Goal: Find specific page/section: Find specific page/section

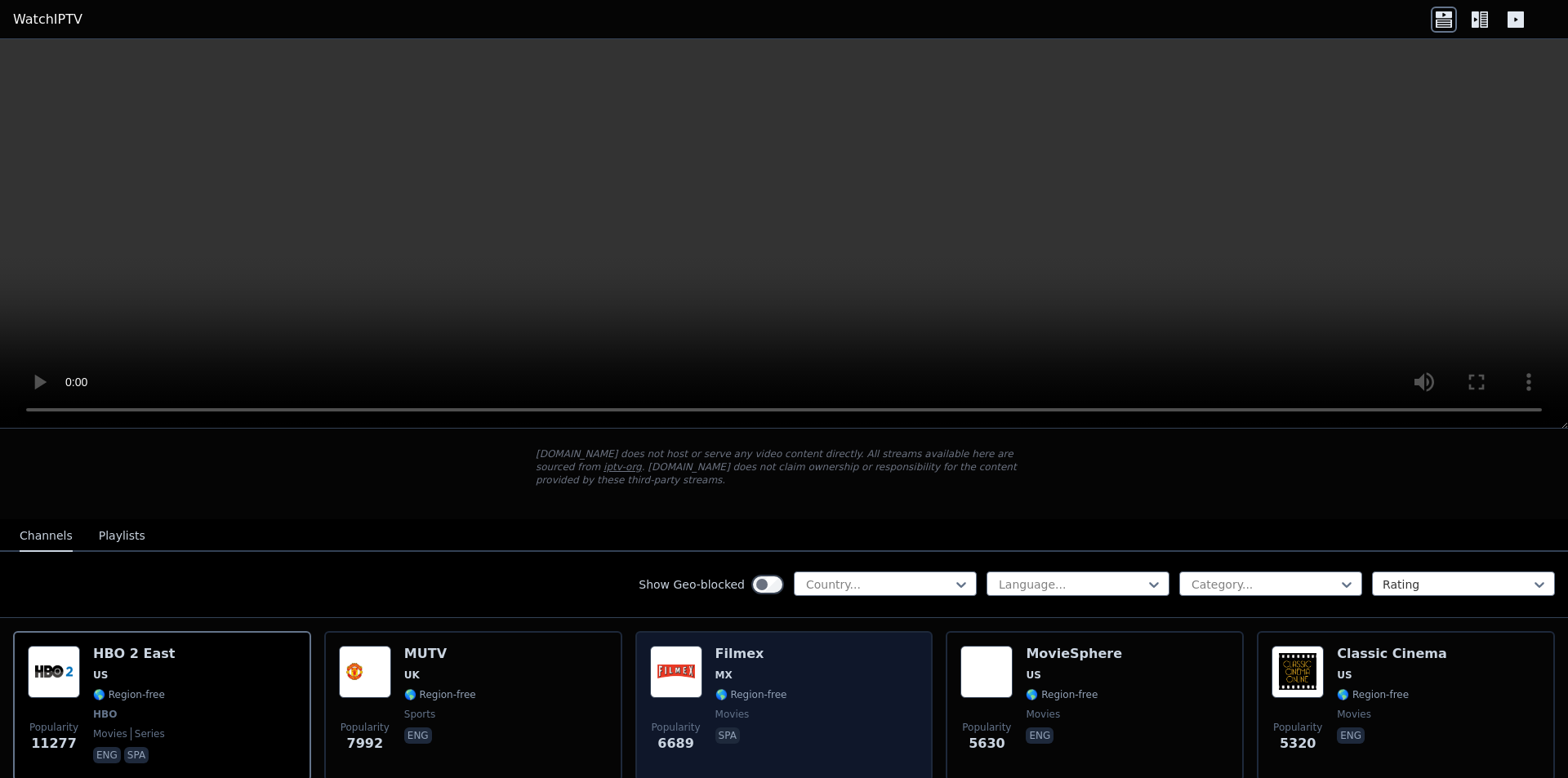
scroll to position [163, 0]
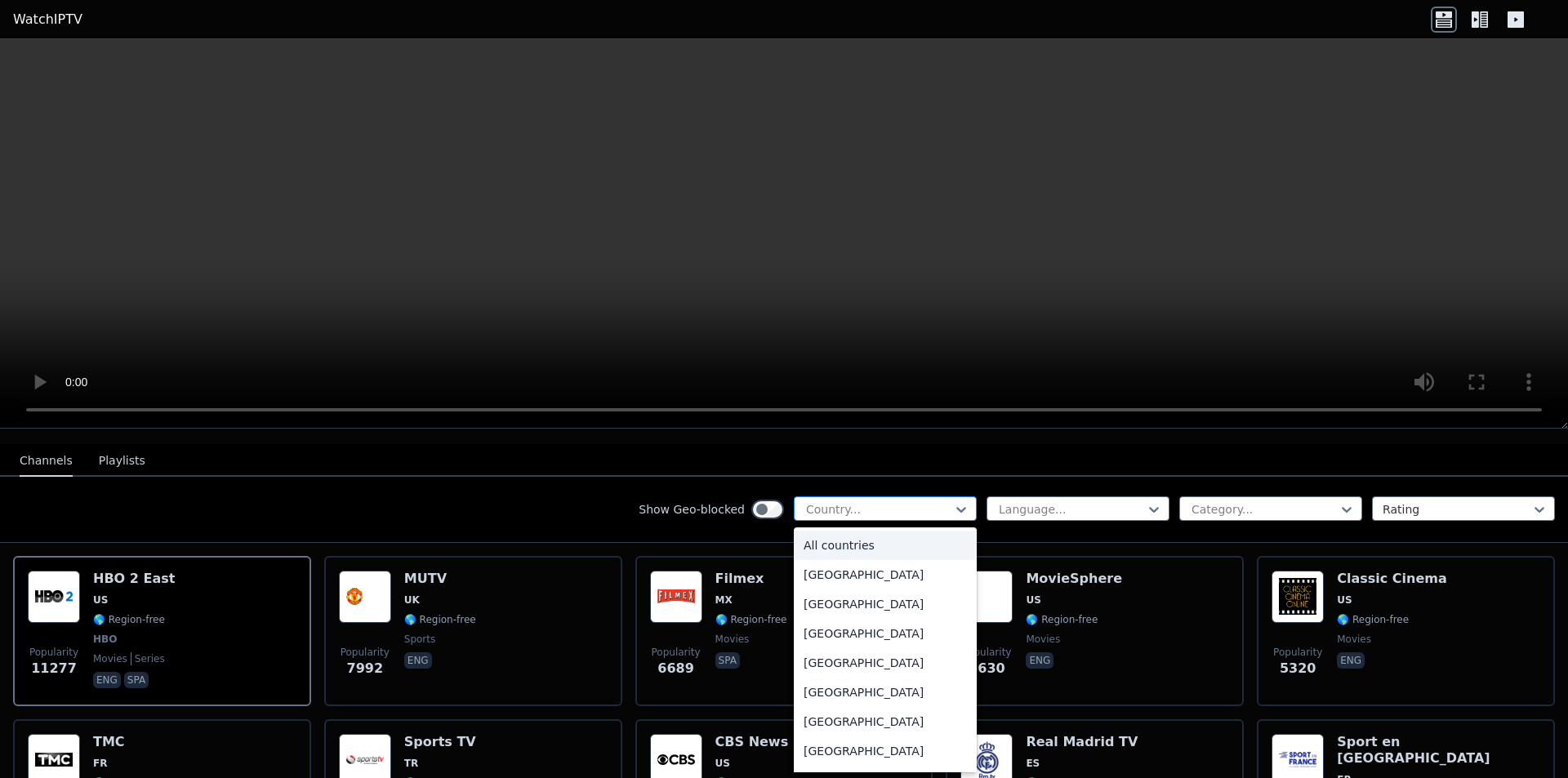
click at [877, 502] on div at bounding box center [879, 510] width 149 height 17
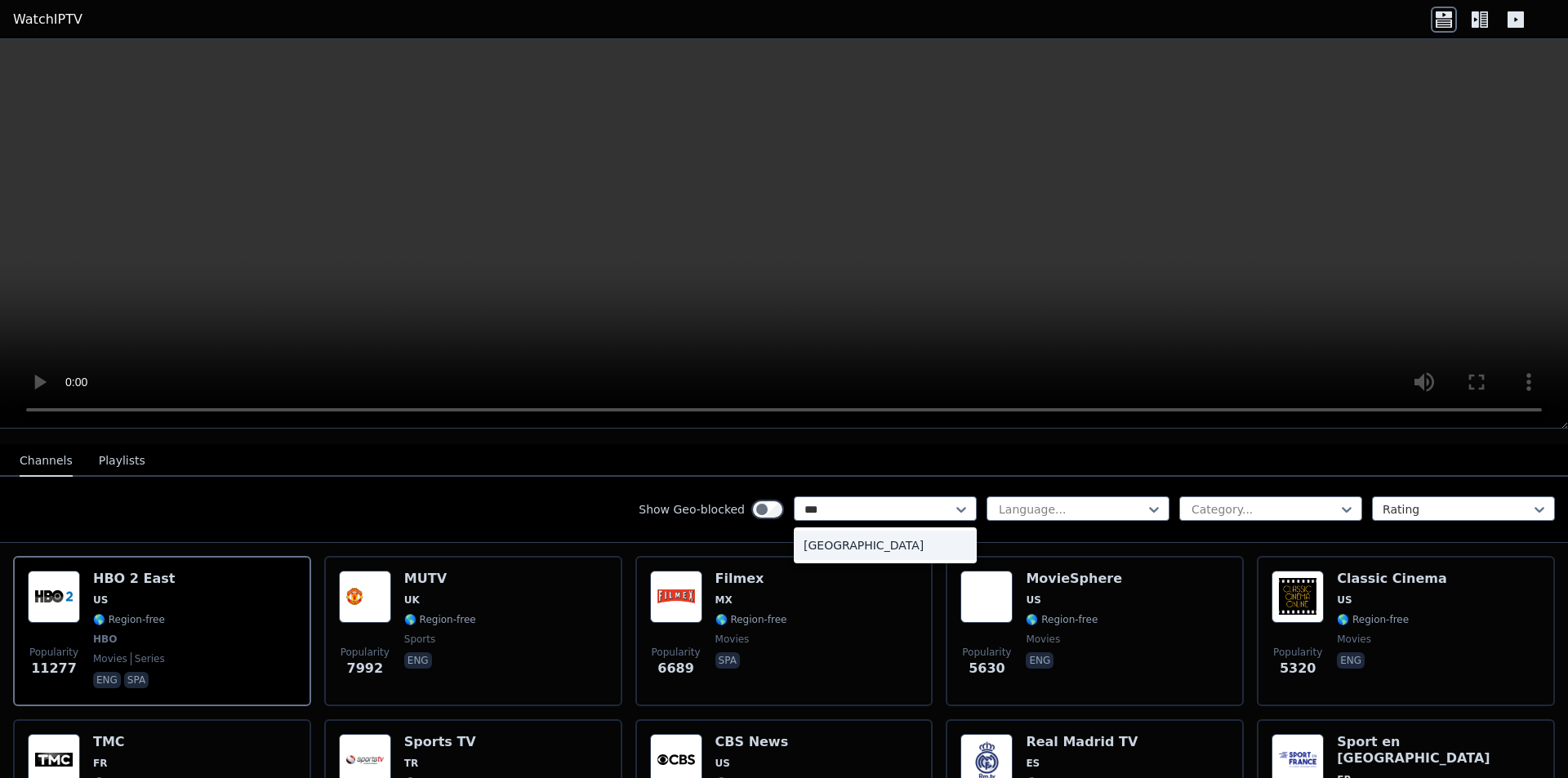
type input "****"
click at [811, 531] on div "[GEOGRAPHIC_DATA]" at bounding box center [885, 545] width 183 height 30
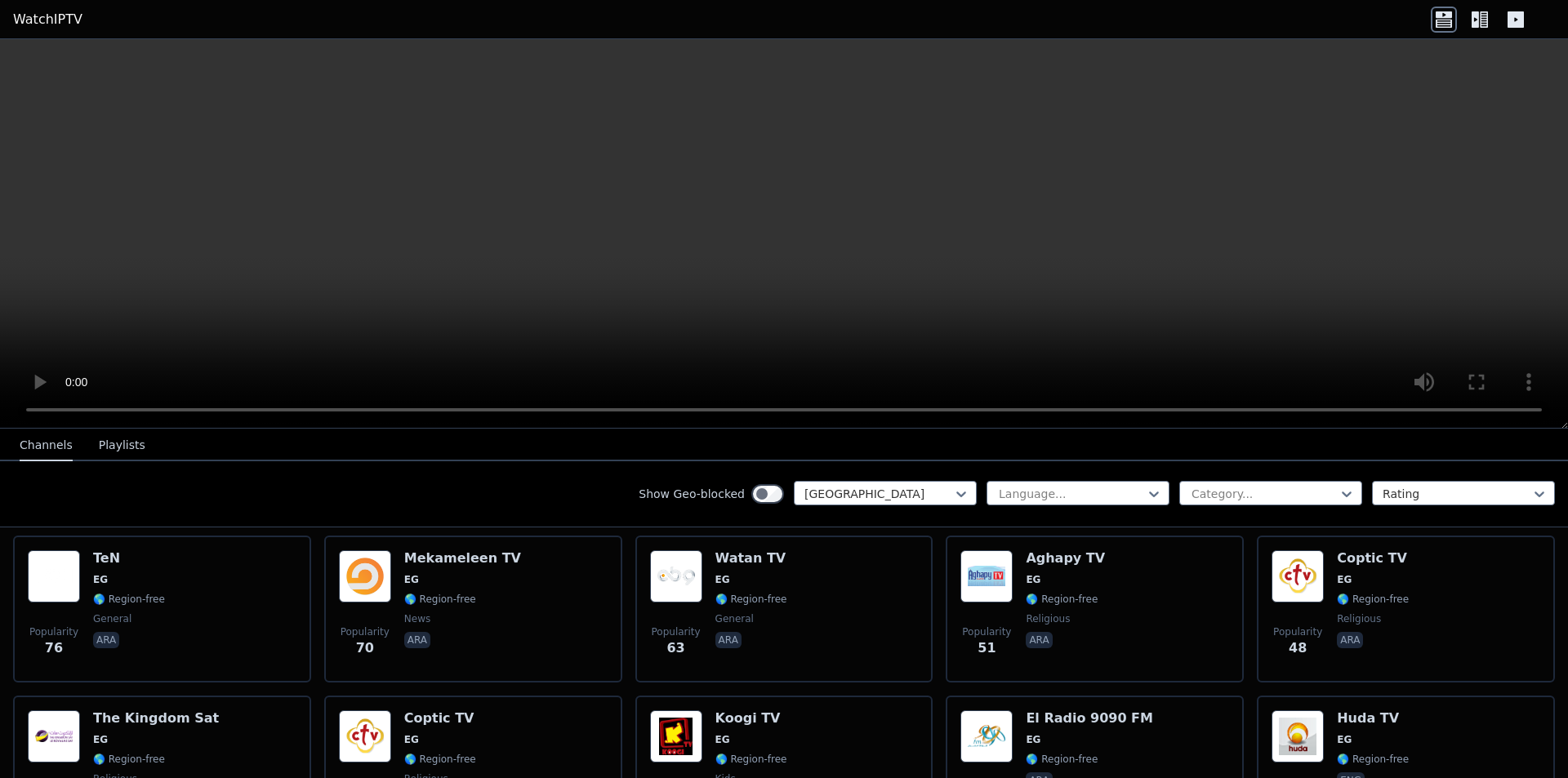
scroll to position [133, 0]
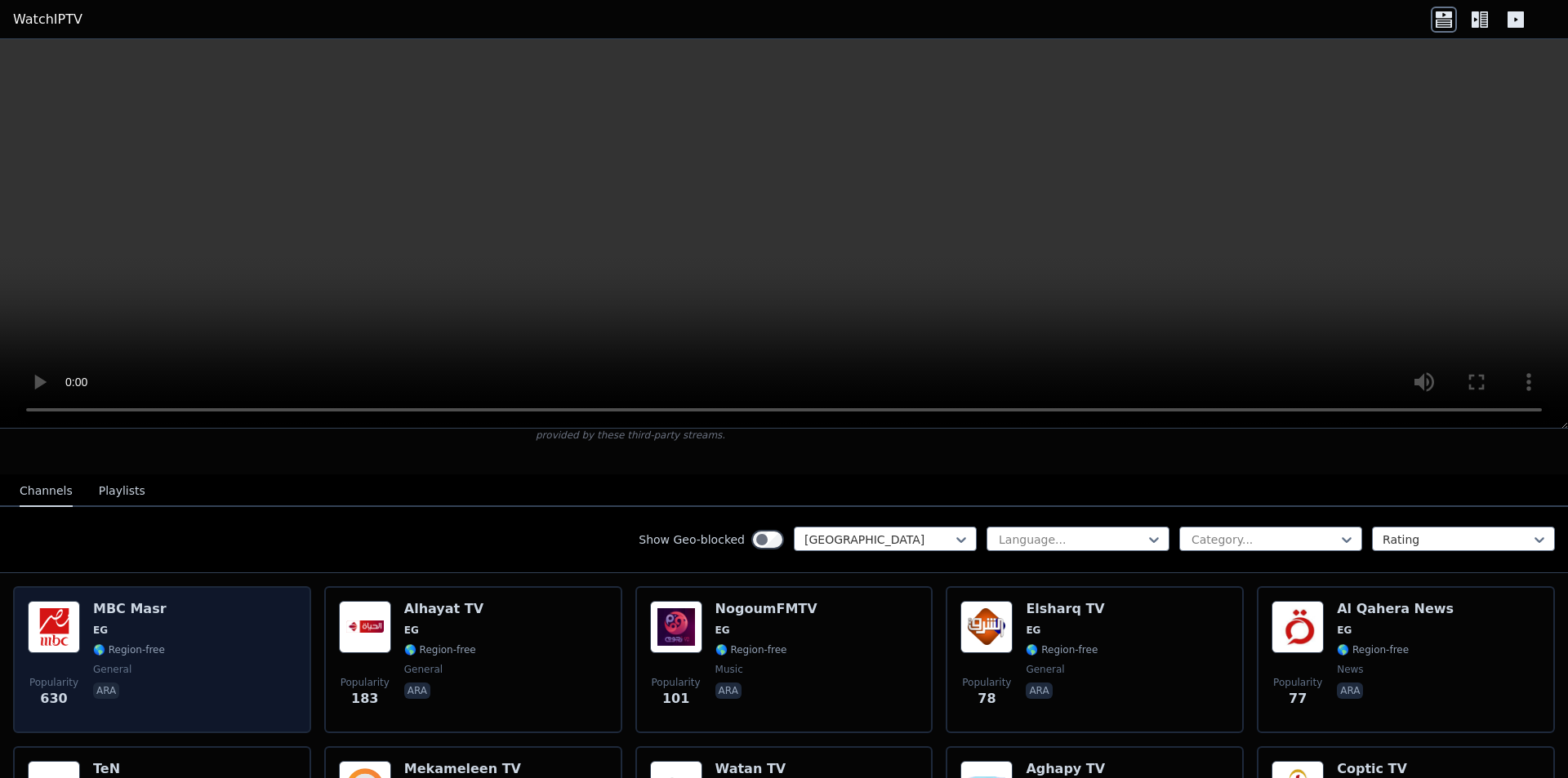
click at [166, 635] on div "Popularity 630 MBC Masr EG 🌎 Region-free general ara" at bounding box center [162, 660] width 269 height 118
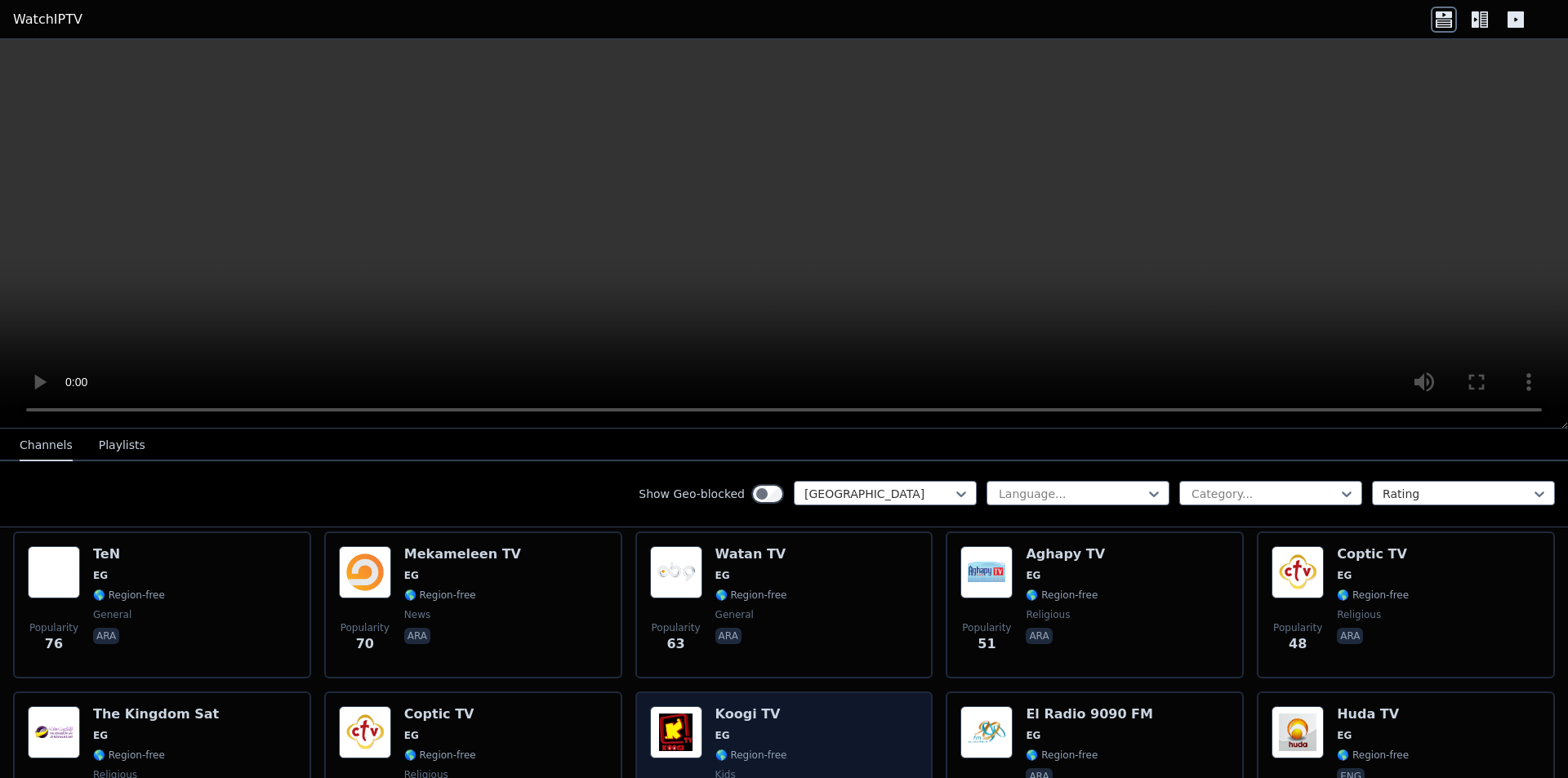
scroll to position [408, 0]
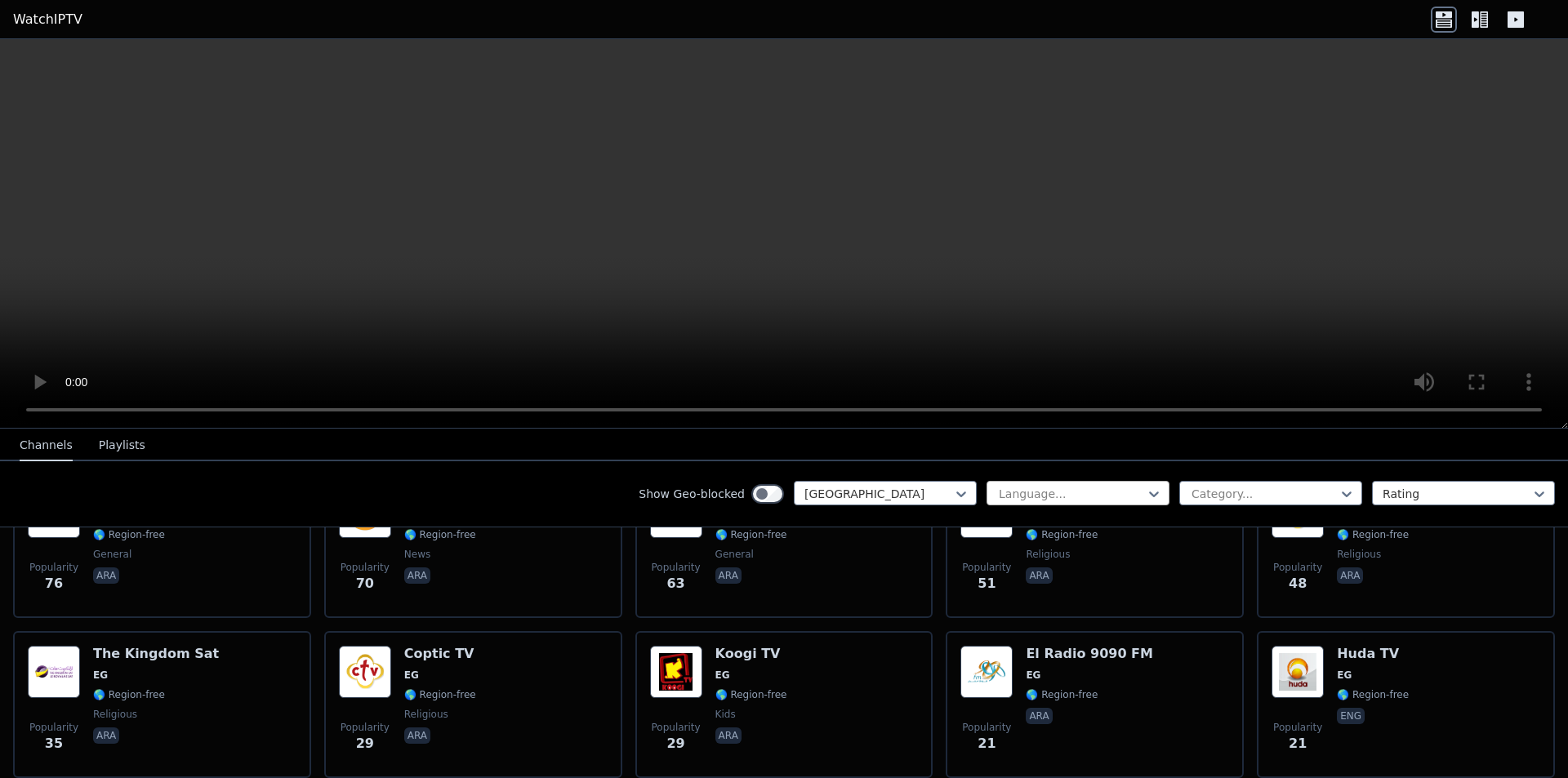
click at [998, 487] on div at bounding box center [1071, 494] width 149 height 17
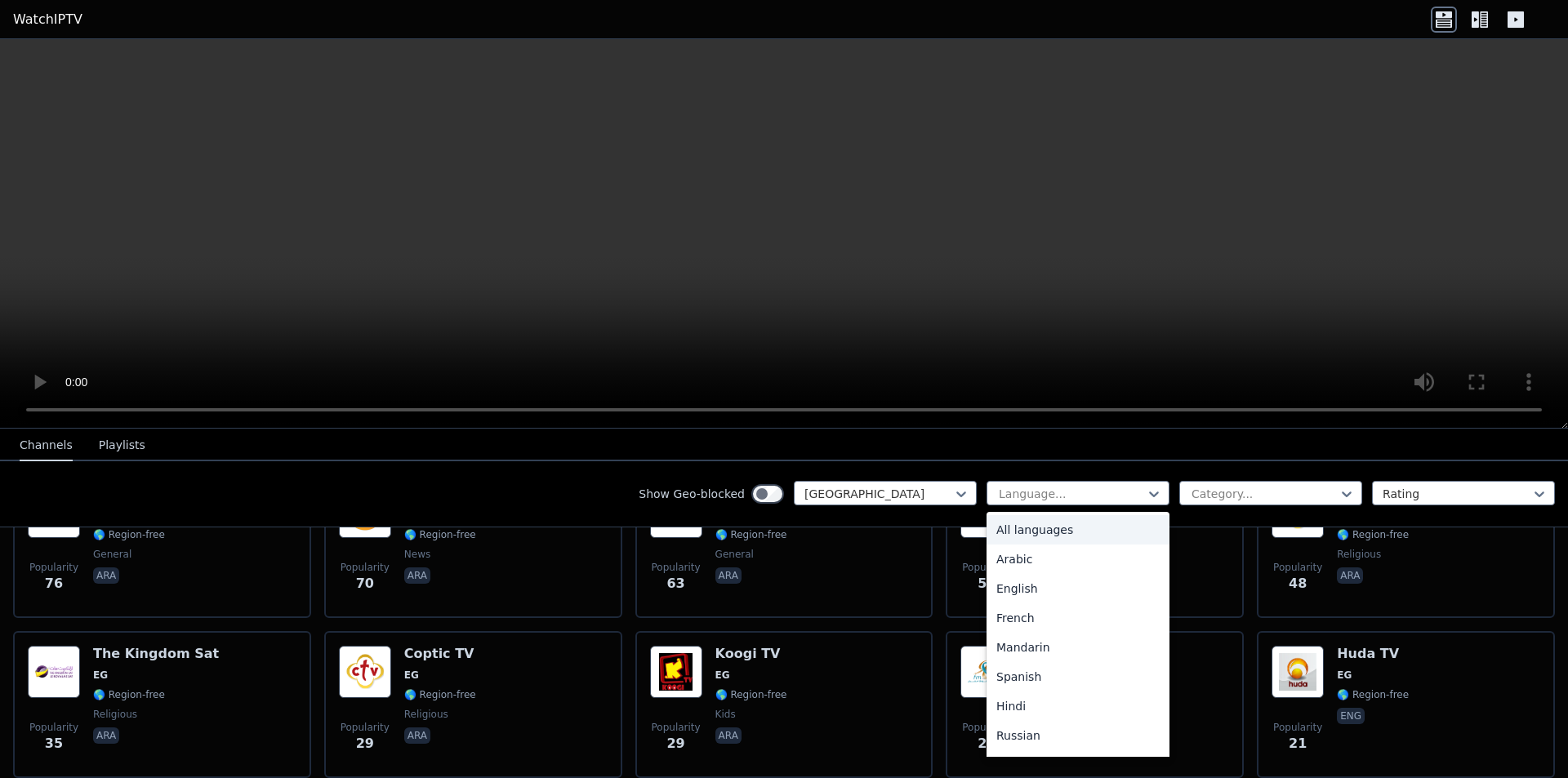
click at [916, 506] on div "Show Geo-blocked [GEOGRAPHIC_DATA]" at bounding box center [807, 494] width 338 height 26
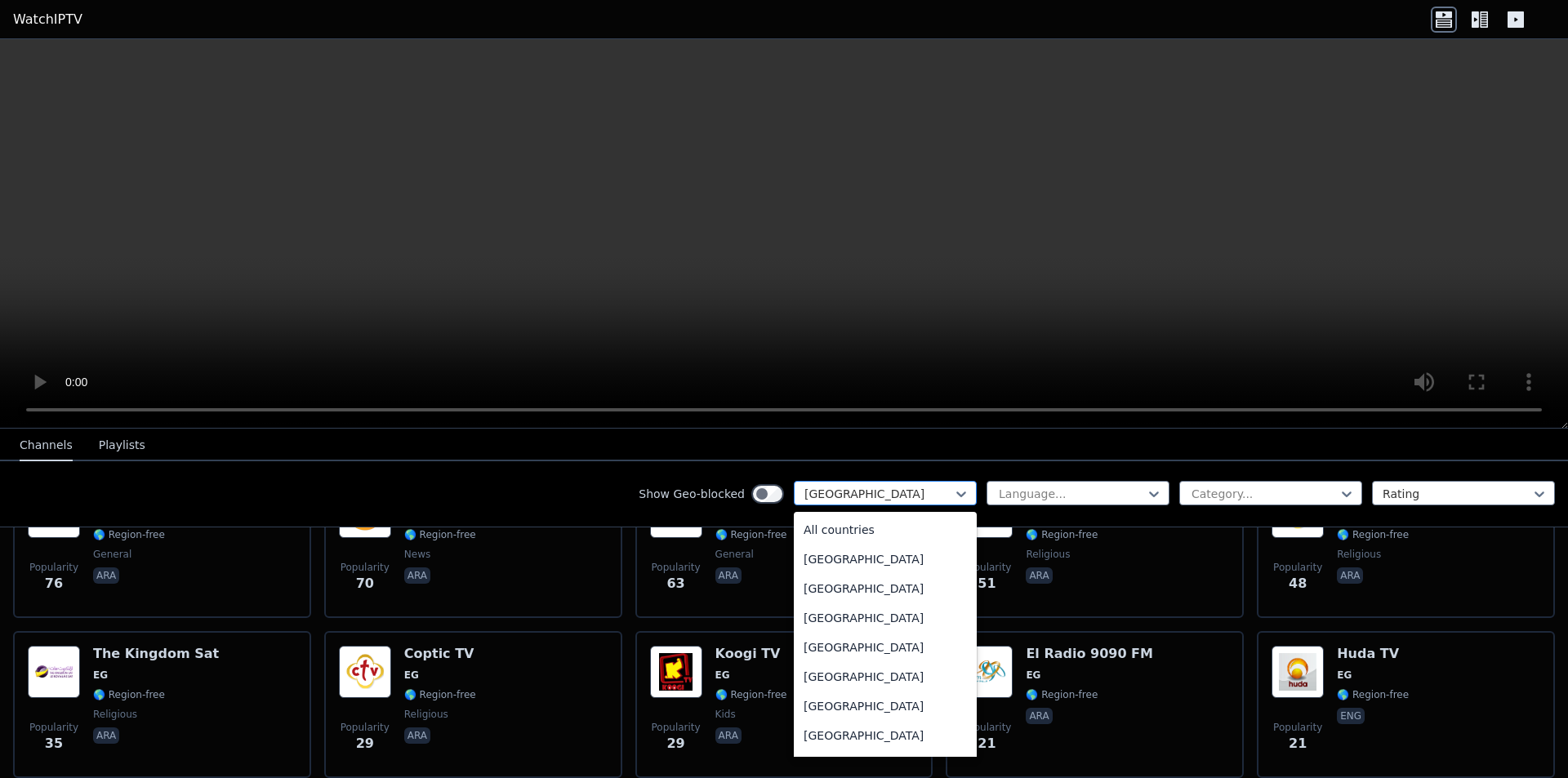
click at [910, 501] on div at bounding box center [879, 494] width 149 height 17
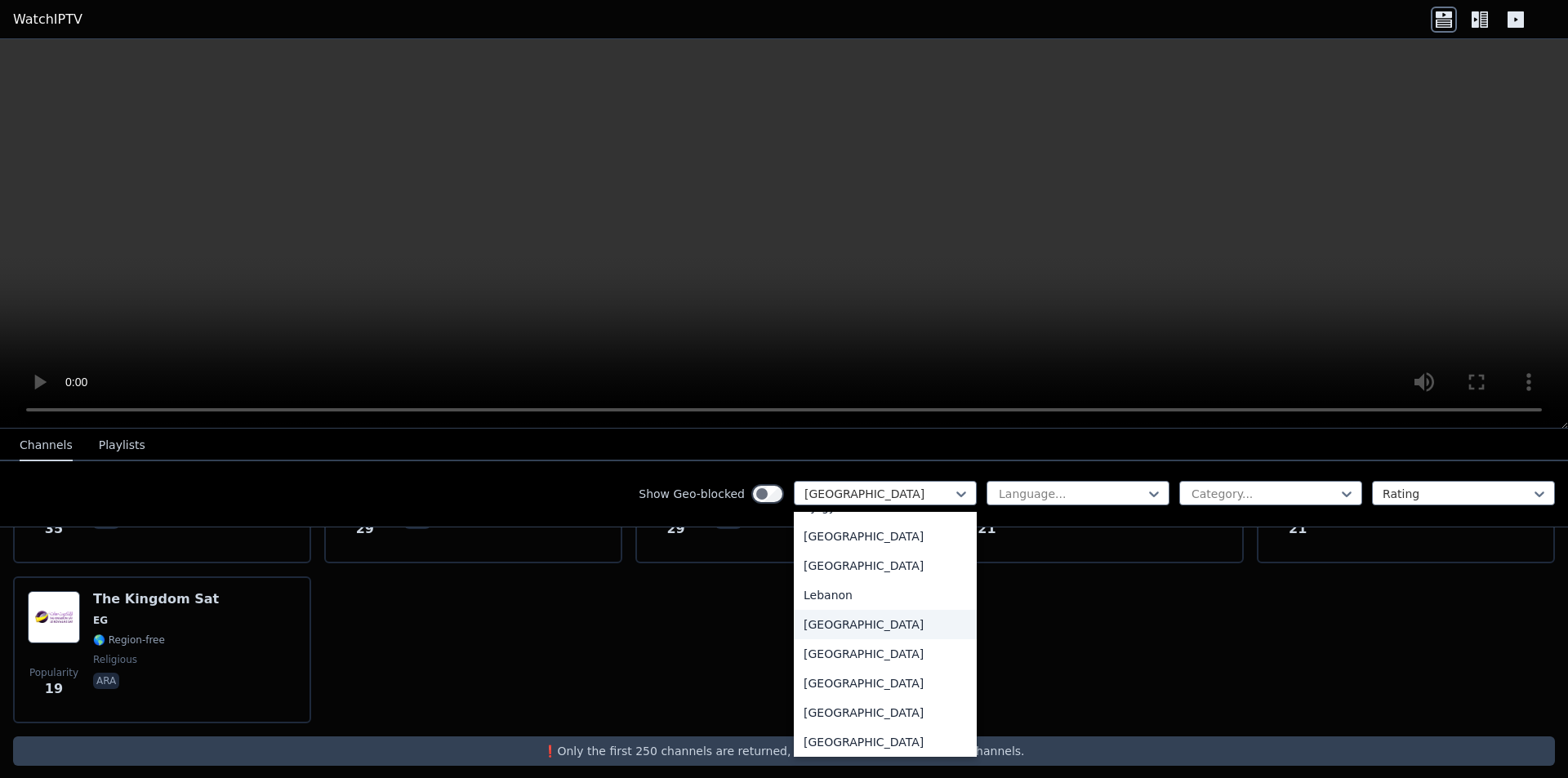
scroll to position [3102, 0]
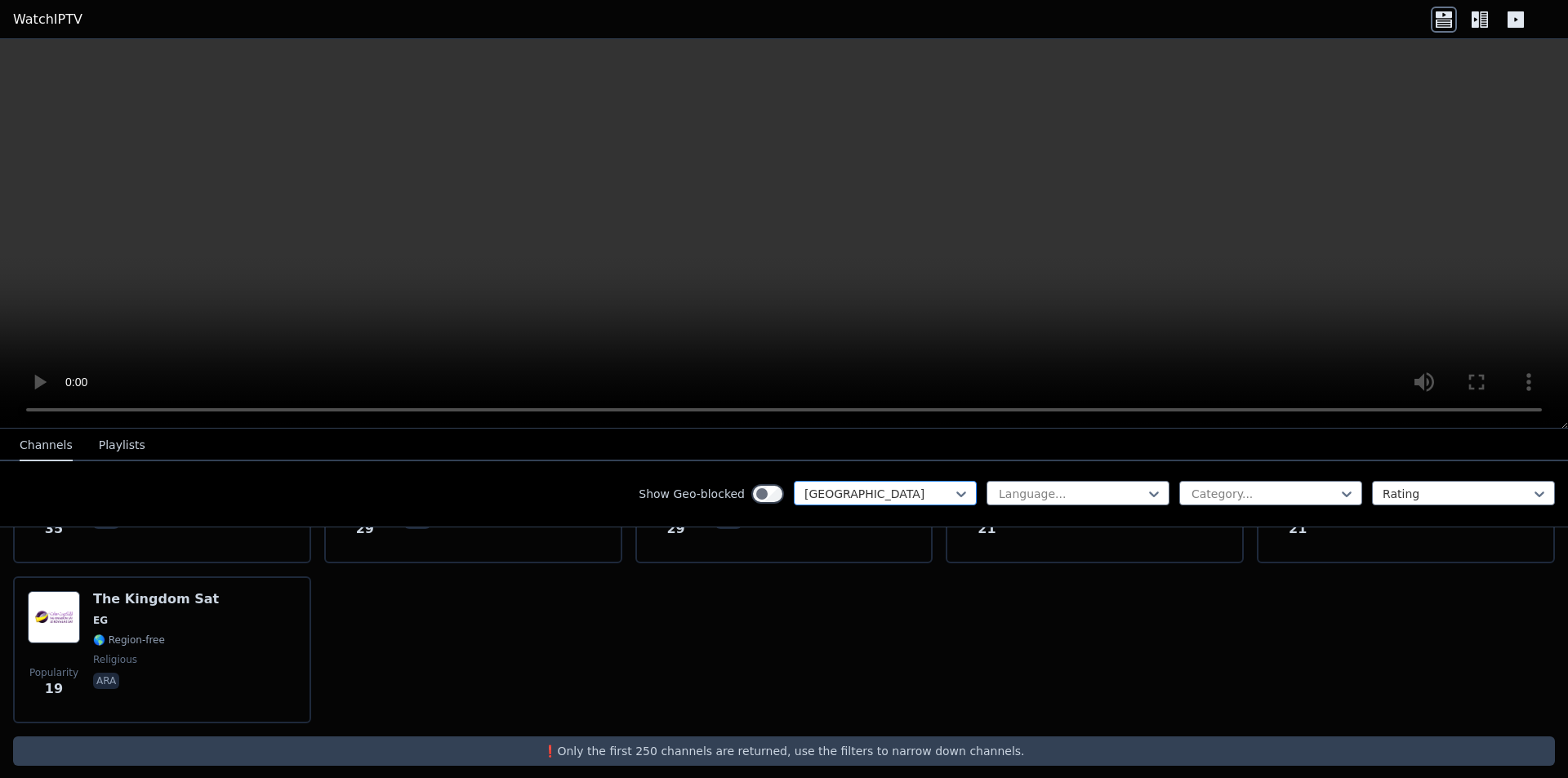
click at [881, 502] on div at bounding box center [879, 494] width 149 height 17
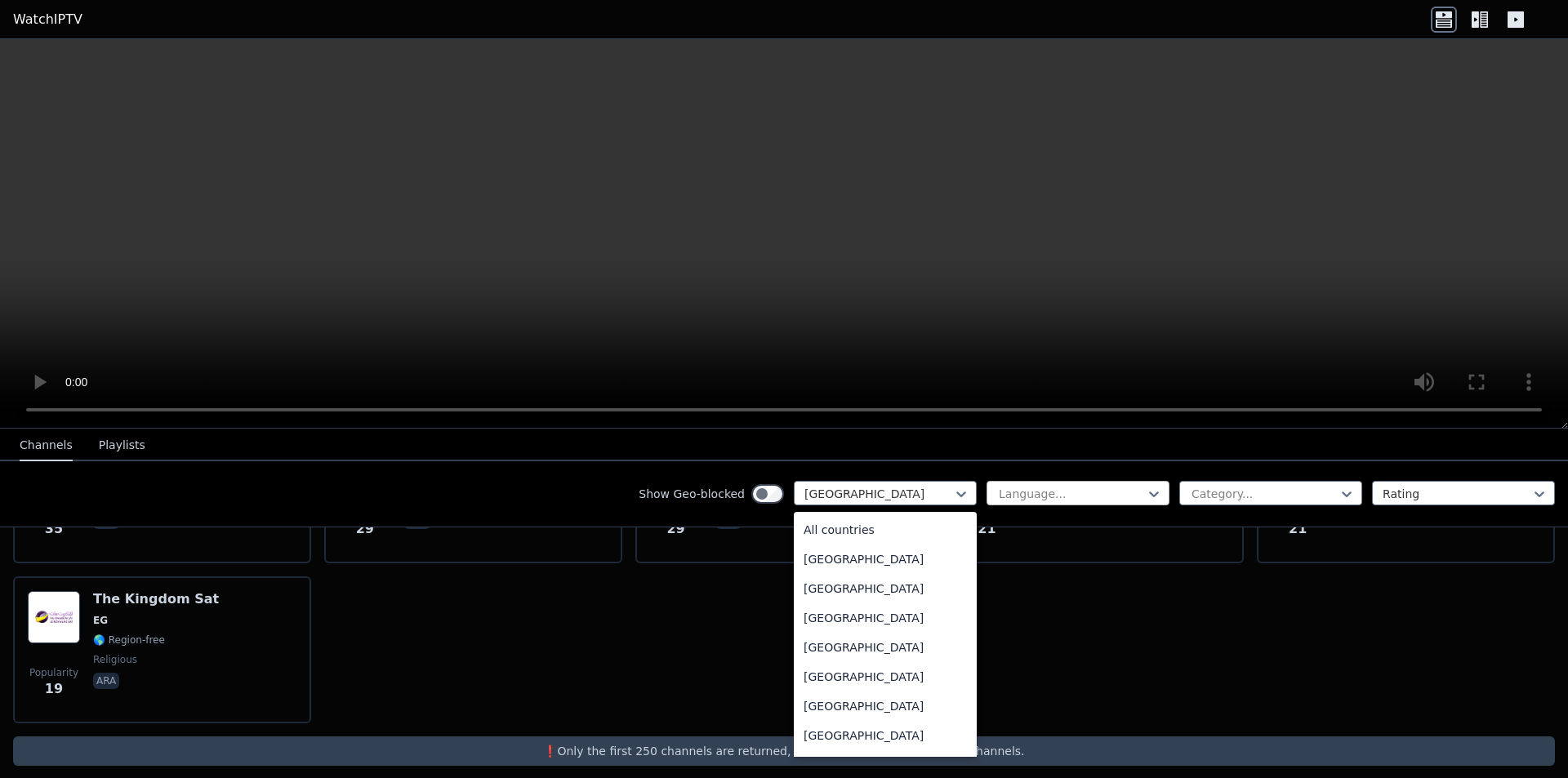
scroll to position [1460, 0]
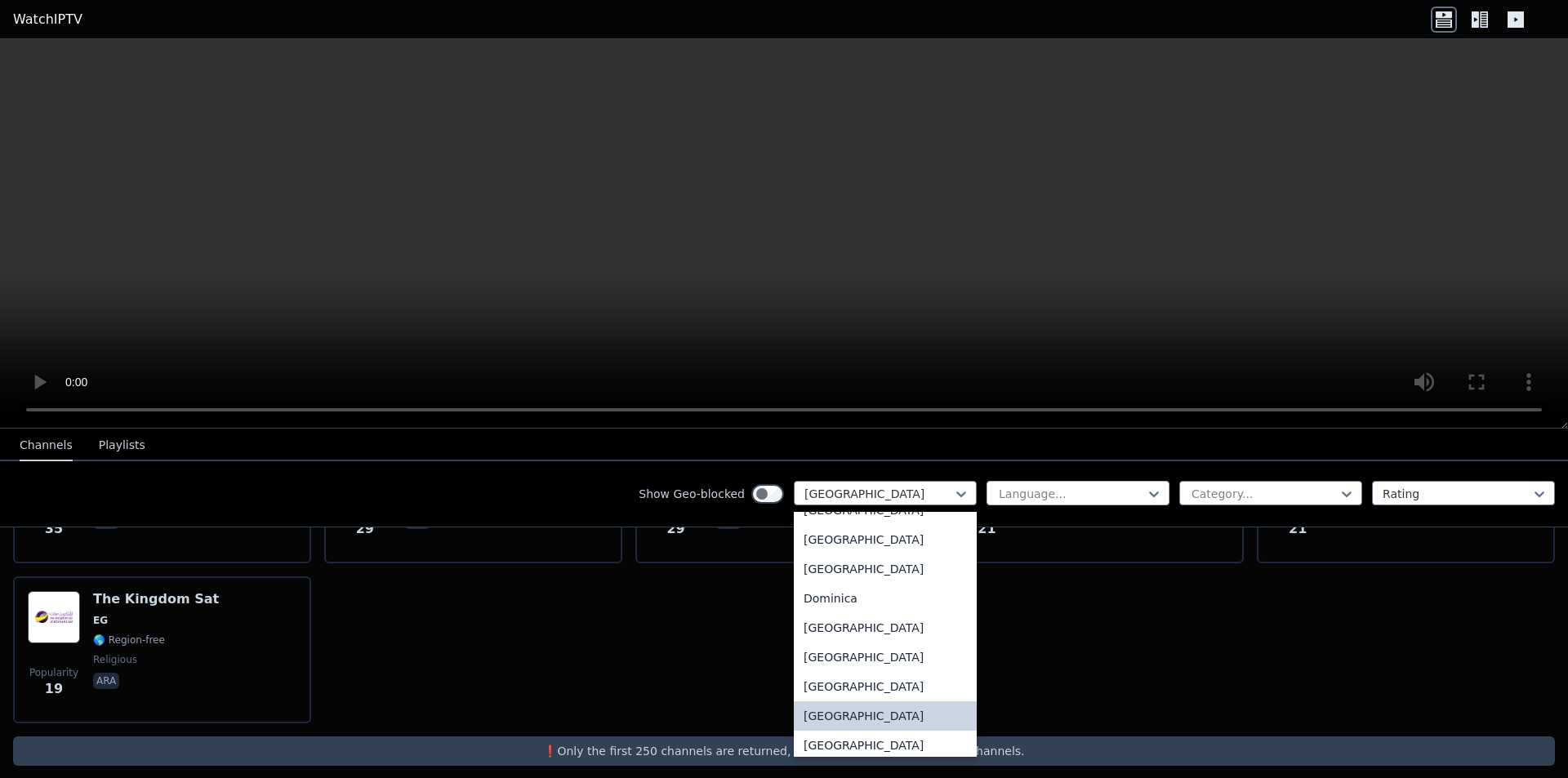
click at [1013, 493] on div at bounding box center [1071, 494] width 149 height 17
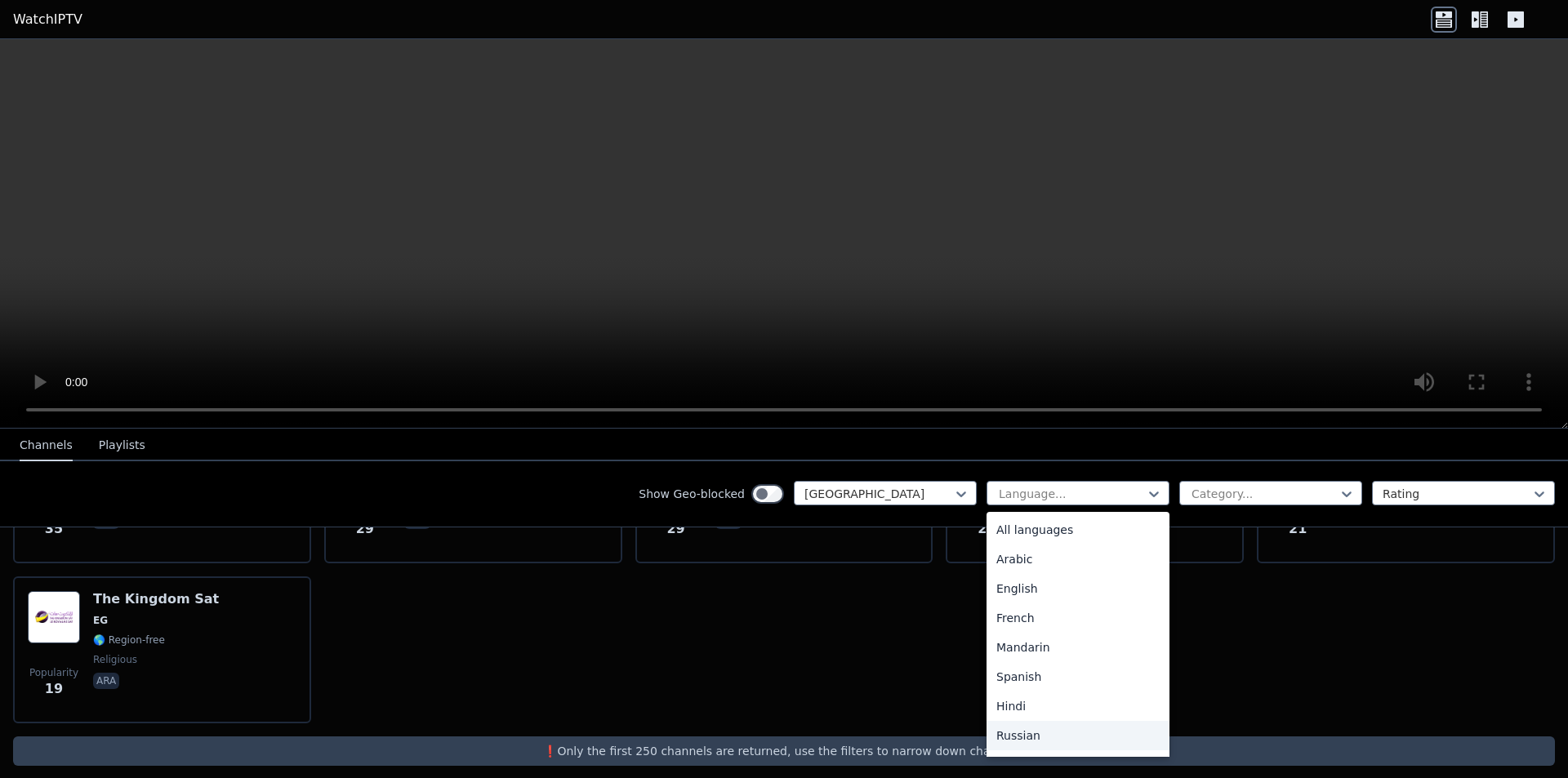
scroll to position [408, 0]
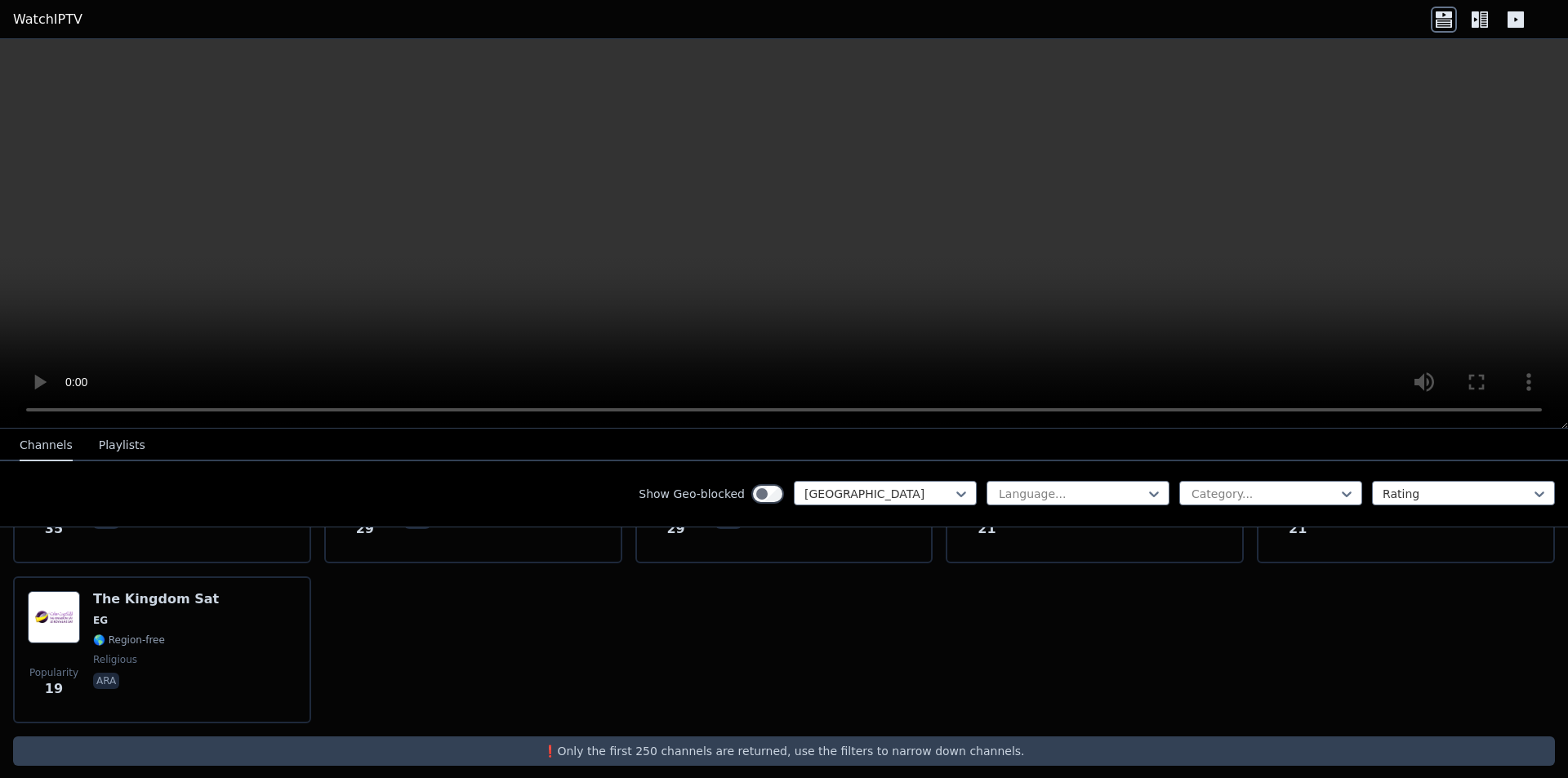
click at [717, 635] on div "Popularity 630 MBC Masr EG 🌎 Region-free general ara Popularity 183 Alhayat TV …" at bounding box center [784, 410] width 1568 height 653
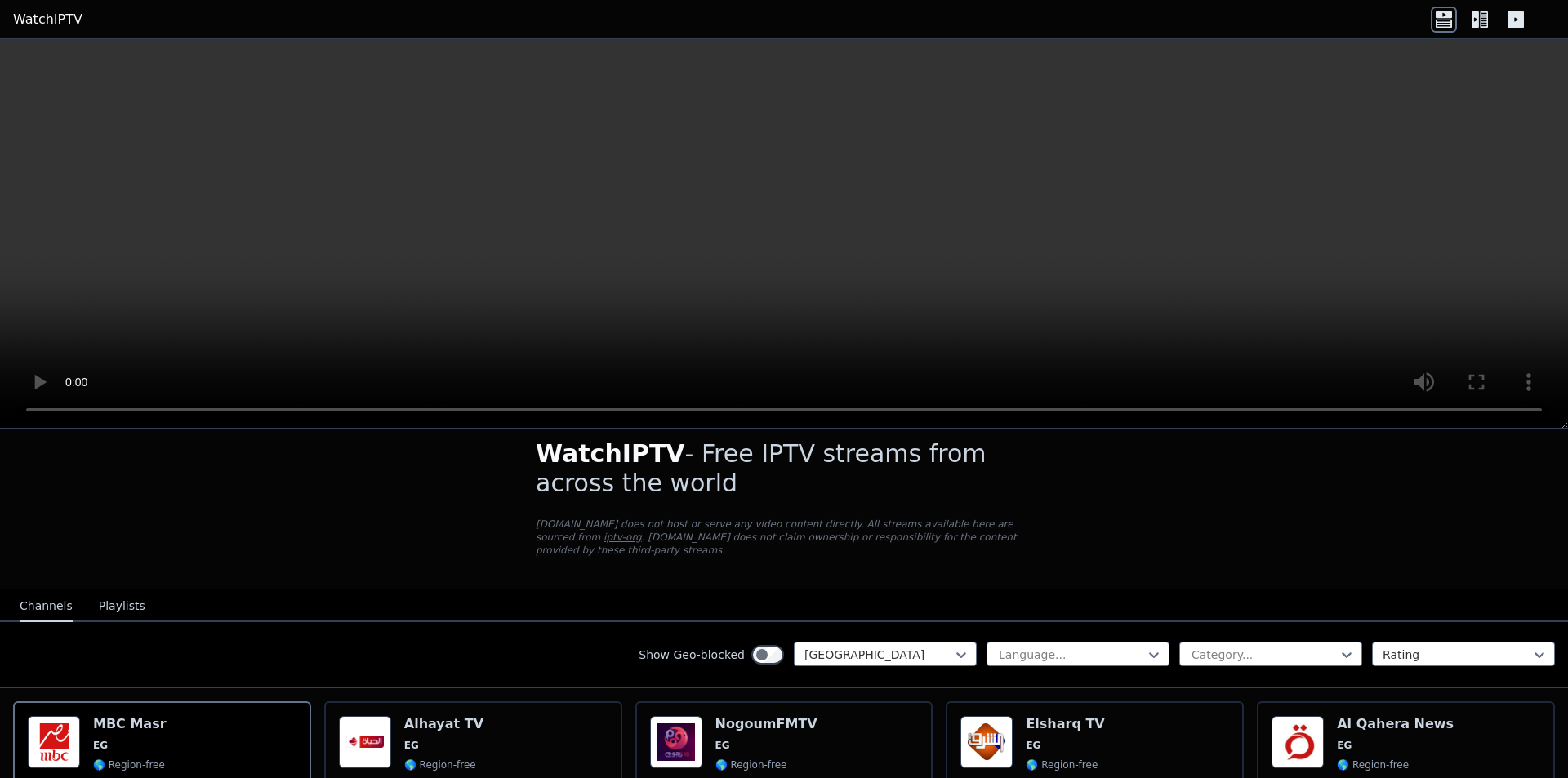
scroll to position [0, 0]
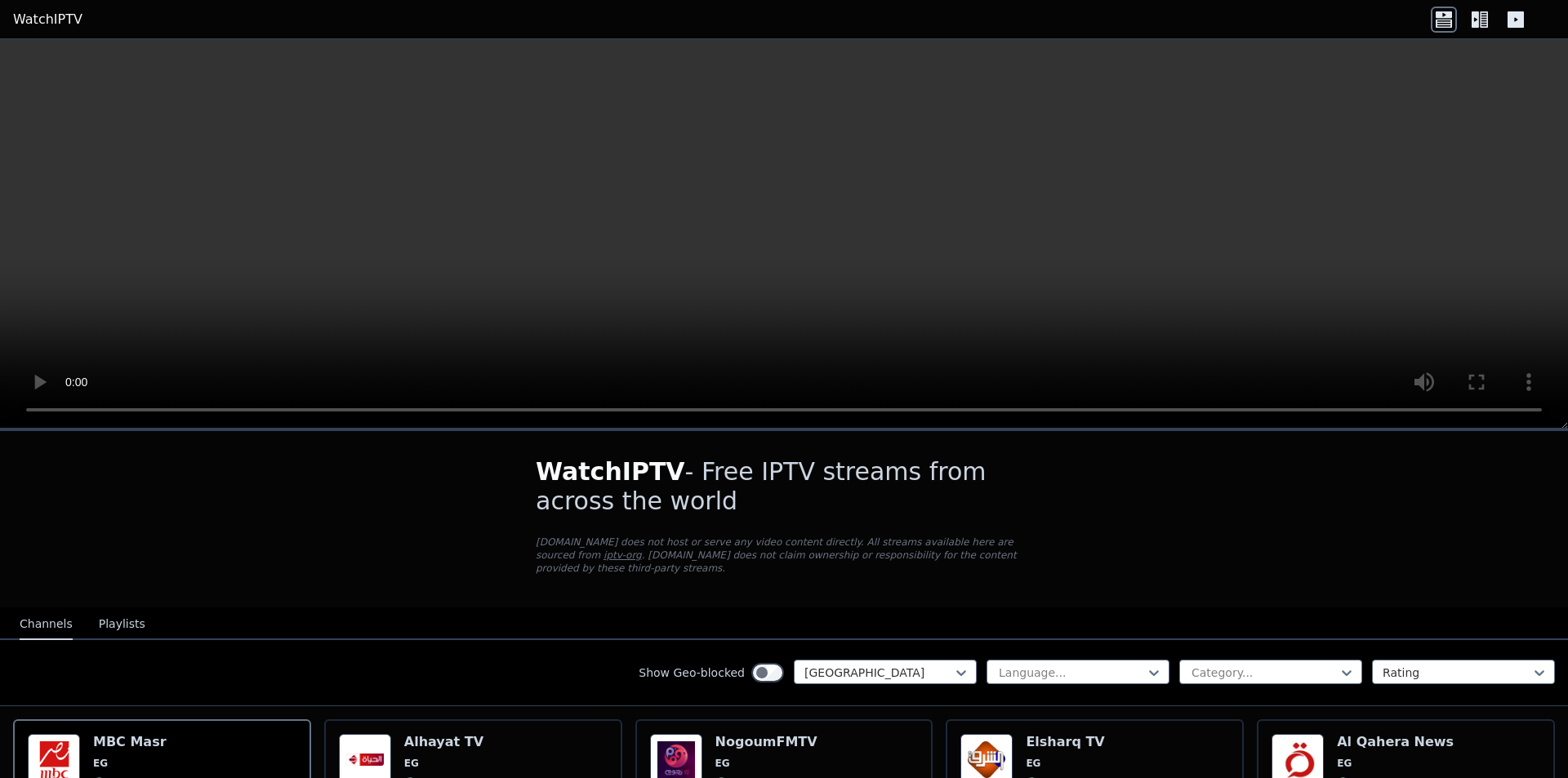
drag, startPoint x: 293, startPoint y: 497, endPoint x: 304, endPoint y: 487, distance: 14.9
